Goal: Task Accomplishment & Management: Manage account settings

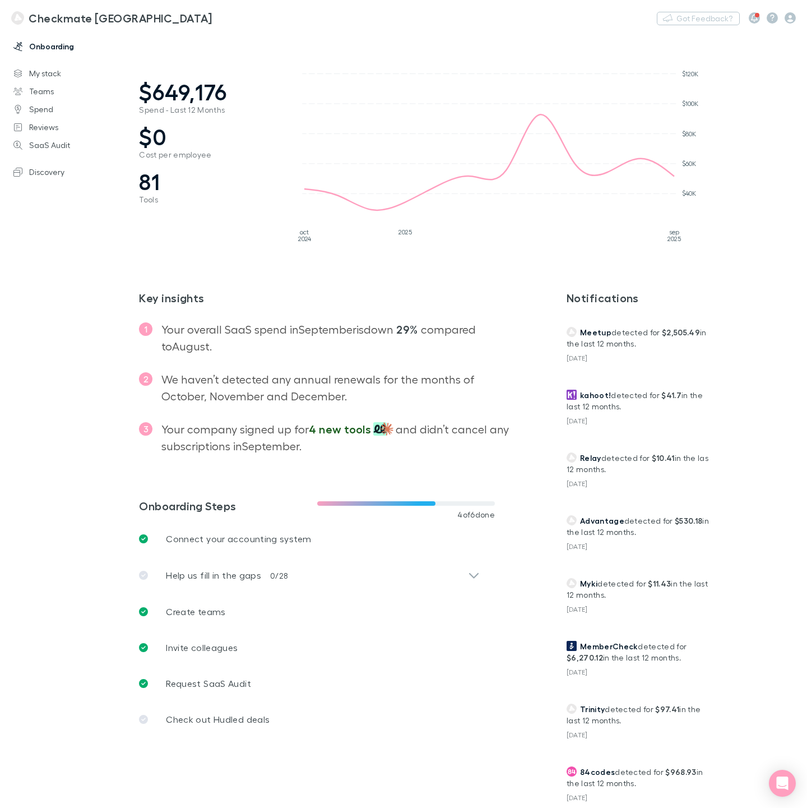
click at [47, 46] on link "Onboarding" at bounding box center [75, 47] width 147 height 18
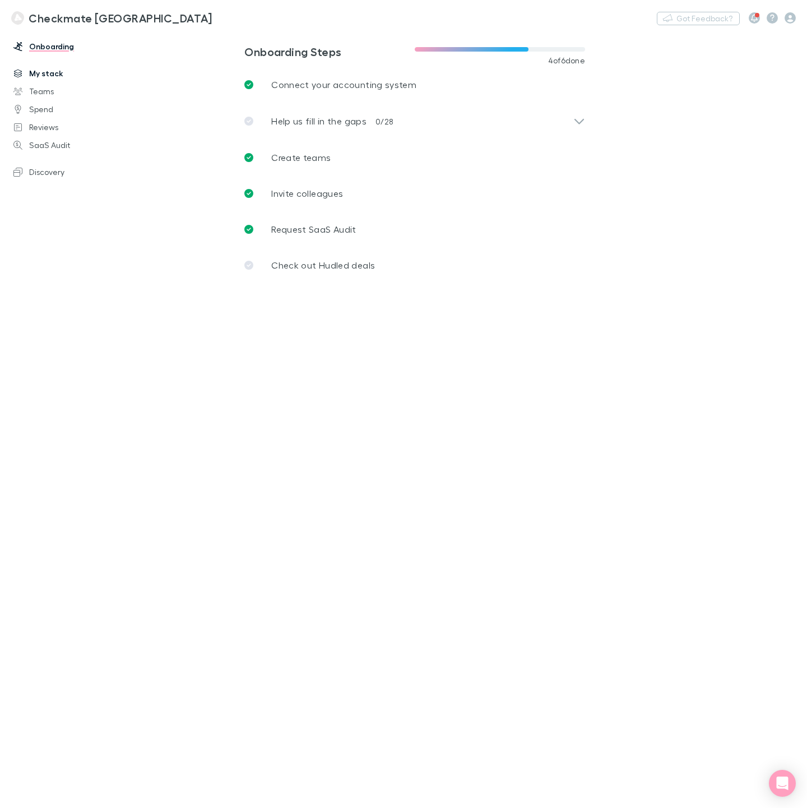
click at [35, 71] on link "My stack" at bounding box center [75, 73] width 147 height 18
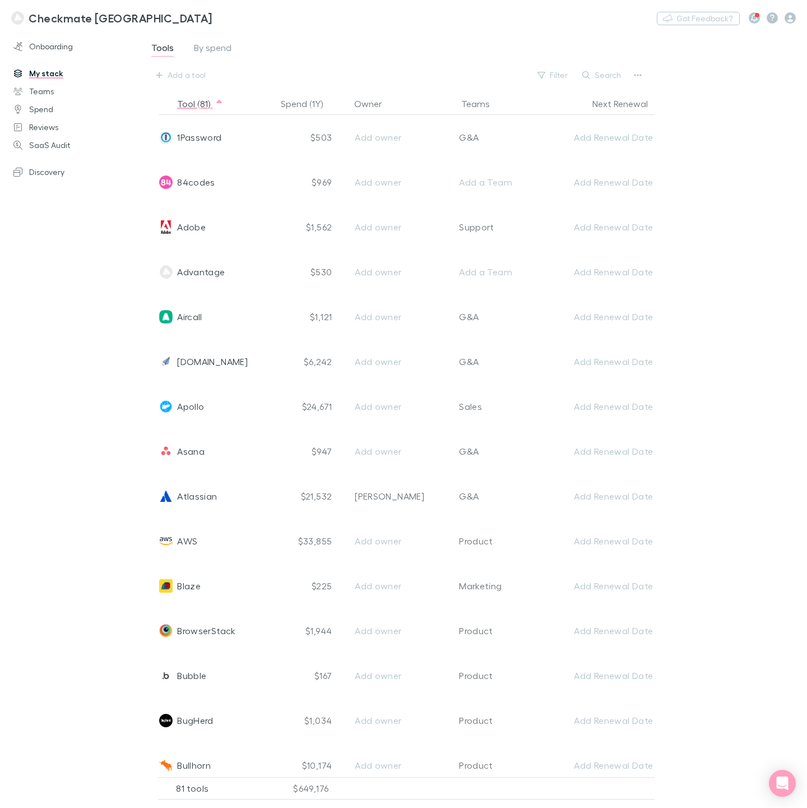
click at [85, 310] on div "Onboarding My stack Teams Spend Reviews SaaS Audit Discovery" at bounding box center [76, 419] width 152 height 768
